Goal: Subscribe to service/newsletter

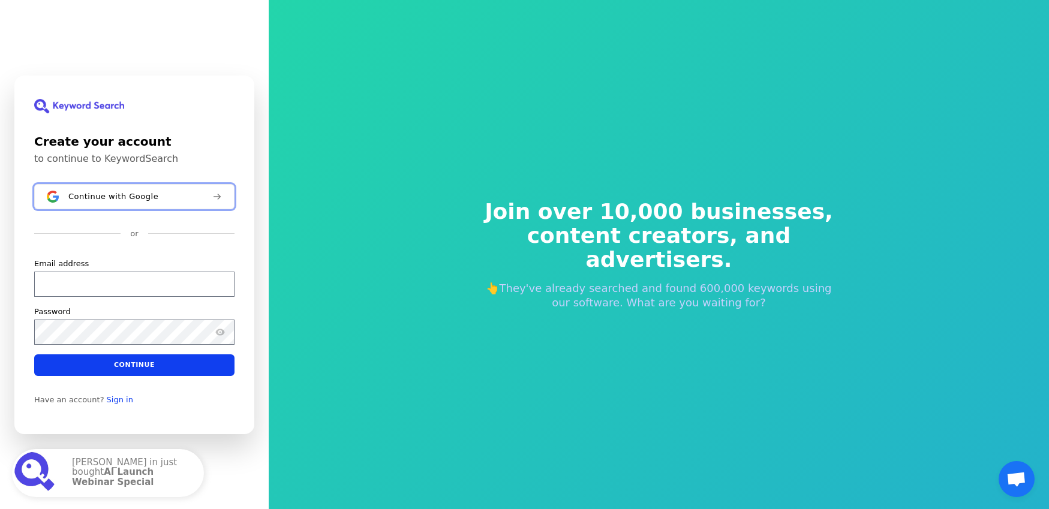
click at [182, 194] on div "Continue with Google" at bounding box center [135, 196] width 134 height 10
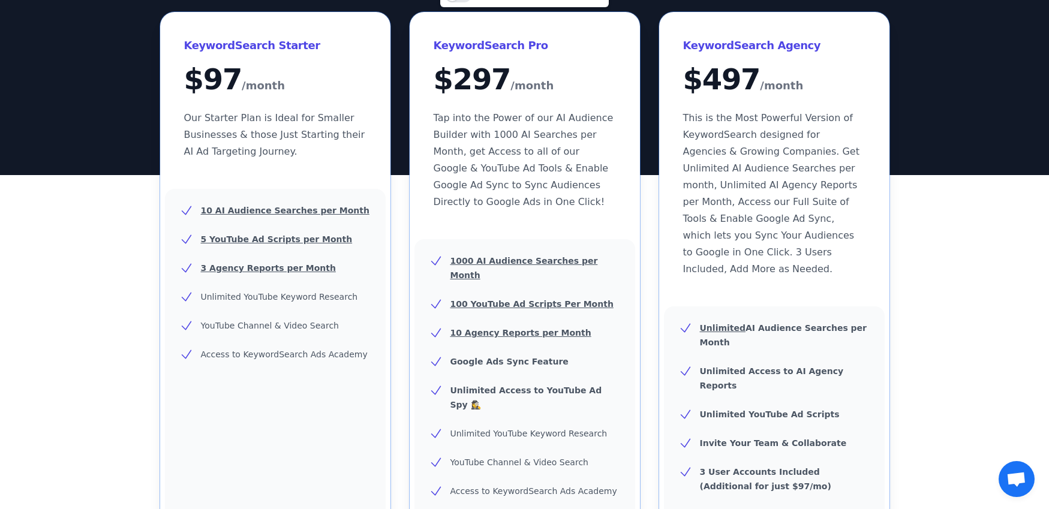
scroll to position [141, 0]
